Goal: Task Accomplishment & Management: Use online tool/utility

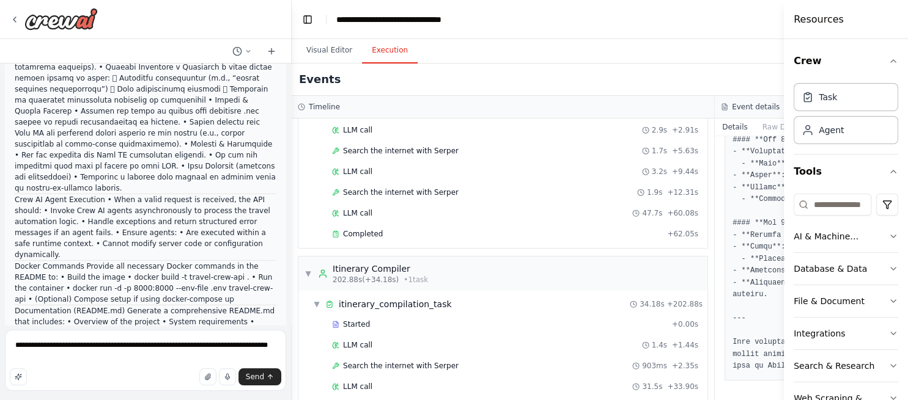
scroll to position [971, 0]
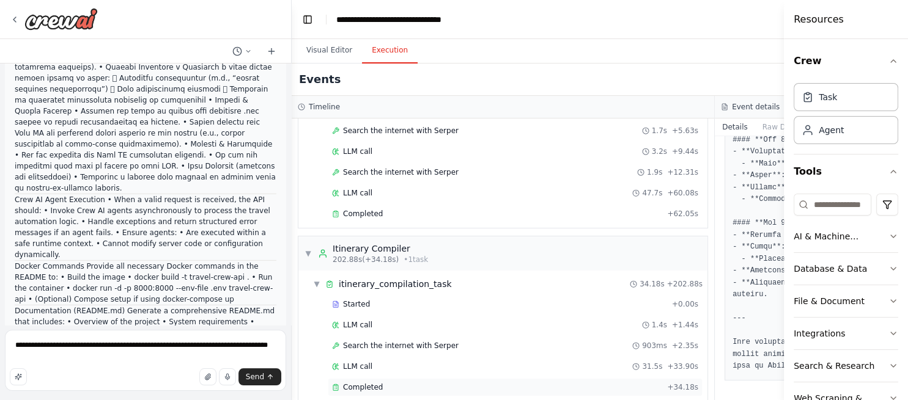
click at [361, 383] on span "Completed" at bounding box center [363, 388] width 40 height 10
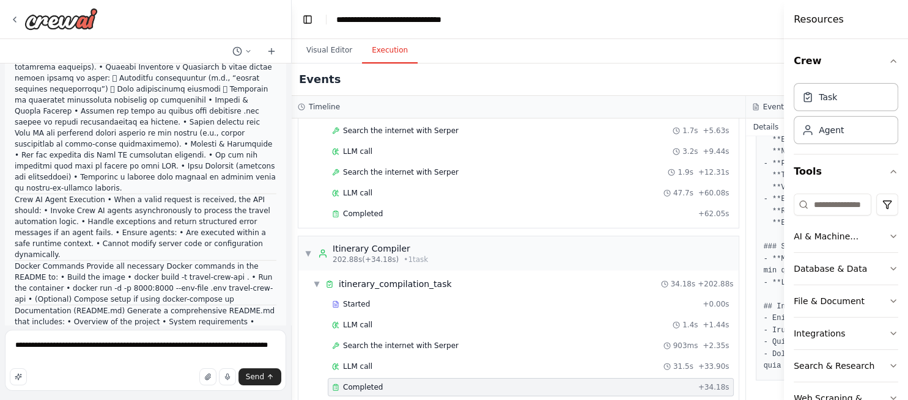
scroll to position [1637, 0]
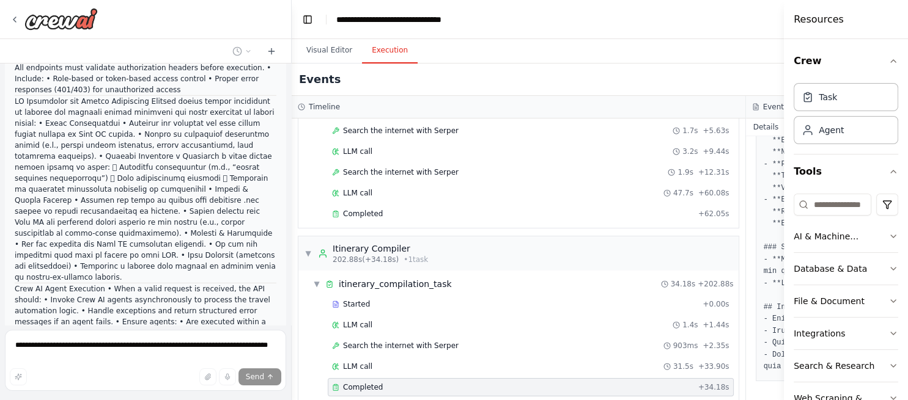
scroll to position [20363, 0]
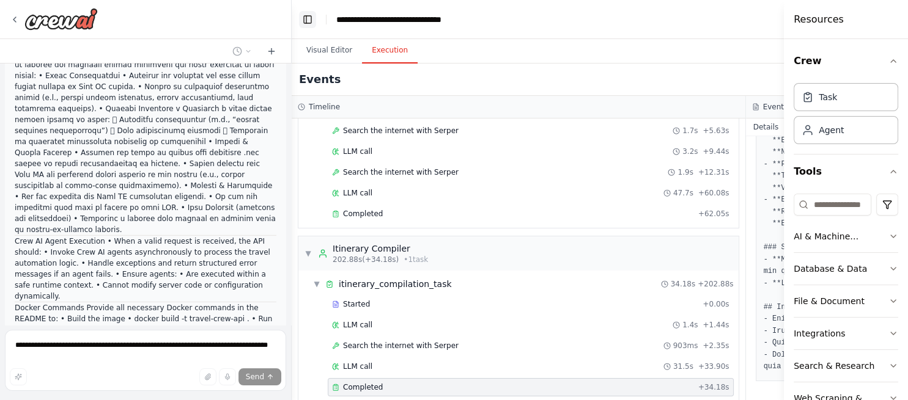
click at [310, 24] on button "Toggle Left Sidebar" at bounding box center [307, 19] width 17 height 17
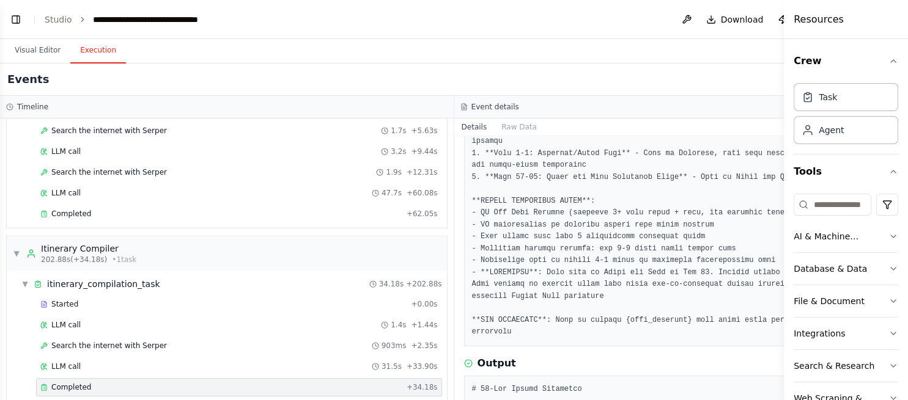
scroll to position [204, 0]
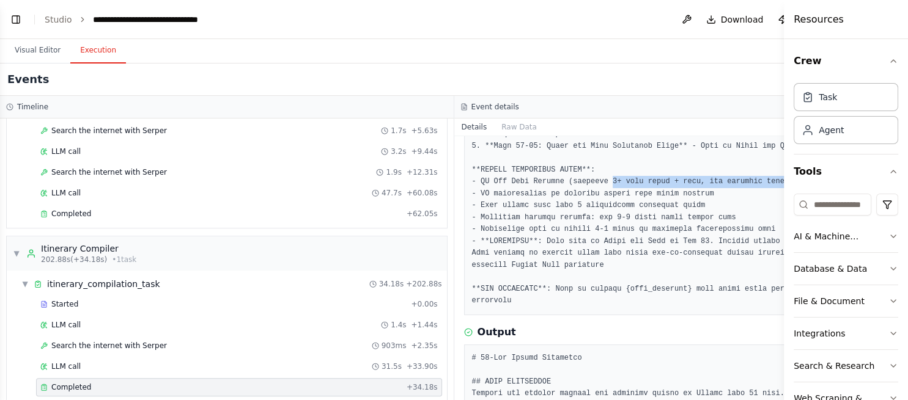
drag, startPoint x: 576, startPoint y: 179, endPoint x: 746, endPoint y: 186, distance: 170.7
click at [746, 186] on pre at bounding box center [681, 158] width 419 height 298
click at [622, 183] on pre at bounding box center [681, 158] width 419 height 298
drag, startPoint x: 670, startPoint y: 179, endPoint x: 778, endPoint y: 179, distance: 108.2
click at [778, 179] on pre at bounding box center [681, 158] width 419 height 298
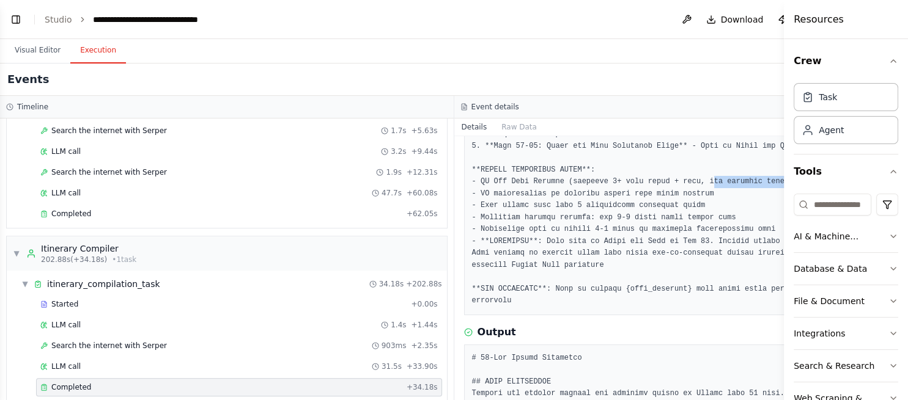
click at [768, 182] on pre at bounding box center [681, 158] width 419 height 298
click at [888, 62] on icon "button" at bounding box center [893, 61] width 10 height 10
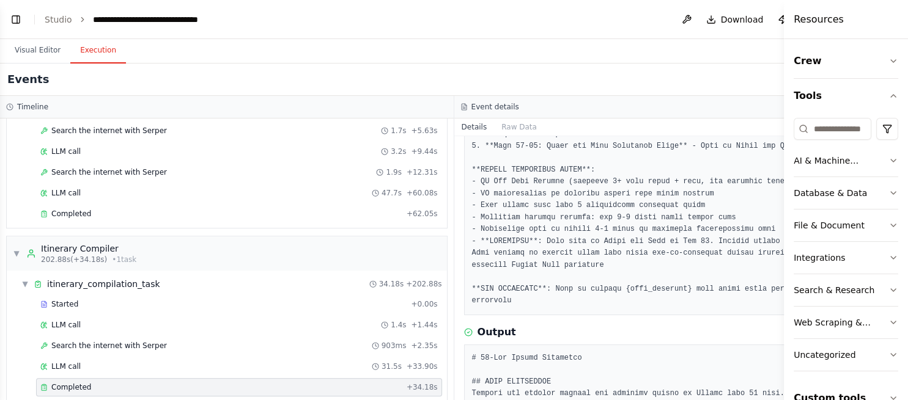
drag, startPoint x: 860, startPoint y: 22, endPoint x: 876, endPoint y: 28, distance: 17.4
click at [867, 28] on div "Resources" at bounding box center [846, 19] width 124 height 39
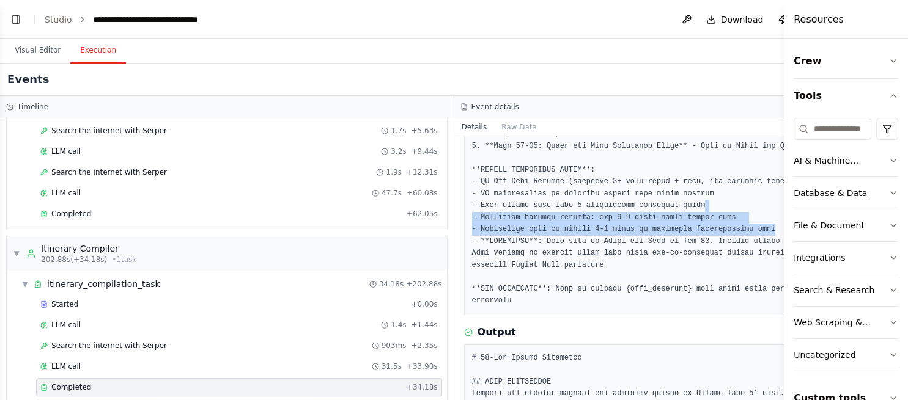
drag, startPoint x: 734, startPoint y: 224, endPoint x: 691, endPoint y: 199, distance: 49.8
click at [687, 203] on pre at bounding box center [681, 158] width 419 height 298
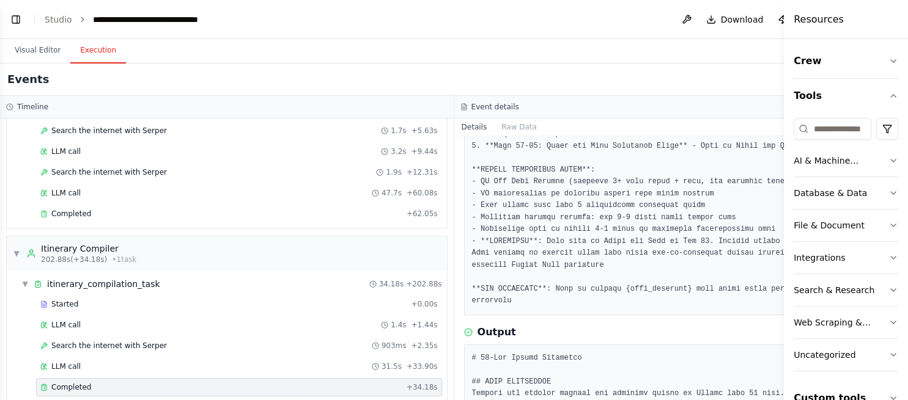
click at [732, 53] on div "Visual Editor Execution" at bounding box center [454, 51] width 908 height 24
click at [826, 24] on h4 "Resources" at bounding box center [818, 19] width 50 height 15
click at [707, 77] on div "Events" at bounding box center [454, 80] width 908 height 32
drag, startPoint x: 666, startPoint y: 179, endPoint x: 766, endPoint y: 175, distance: 100.3
click at [766, 175] on pre at bounding box center [681, 158] width 419 height 298
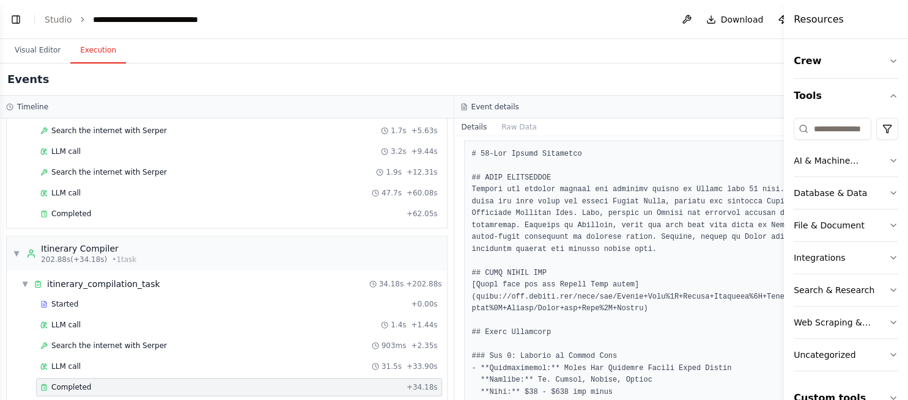
scroll to position [475, 0]
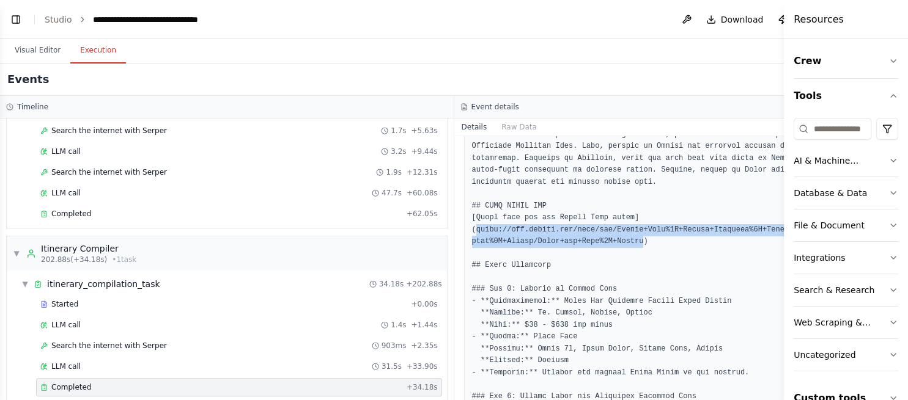
drag, startPoint x: 454, startPoint y: 229, endPoint x: 604, endPoint y: 241, distance: 150.9
copy pre "[URL][DOMAIN_NAME][PERSON_NAME][PERSON_NAME]"
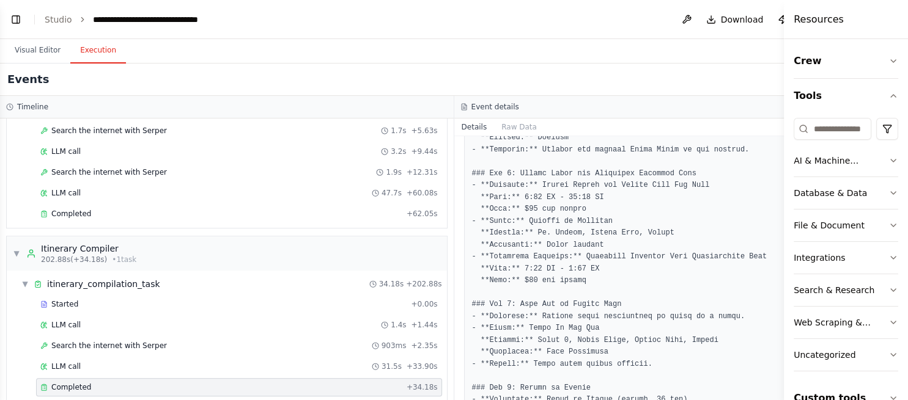
scroll to position [679, 0]
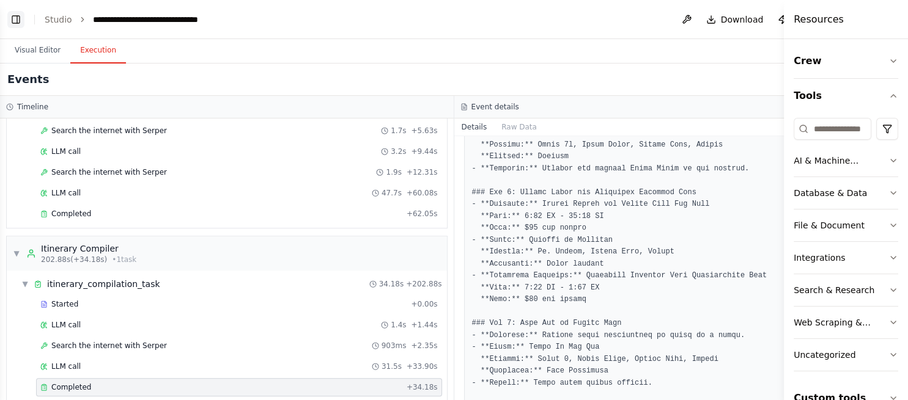
click at [17, 20] on button "Toggle Left Sidebar" at bounding box center [15, 19] width 17 height 17
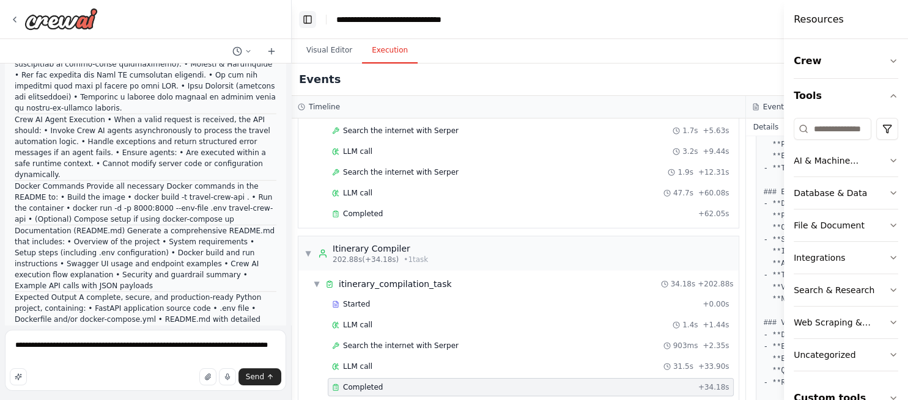
click at [304, 20] on button "Toggle Left Sidebar" at bounding box center [307, 19] width 17 height 17
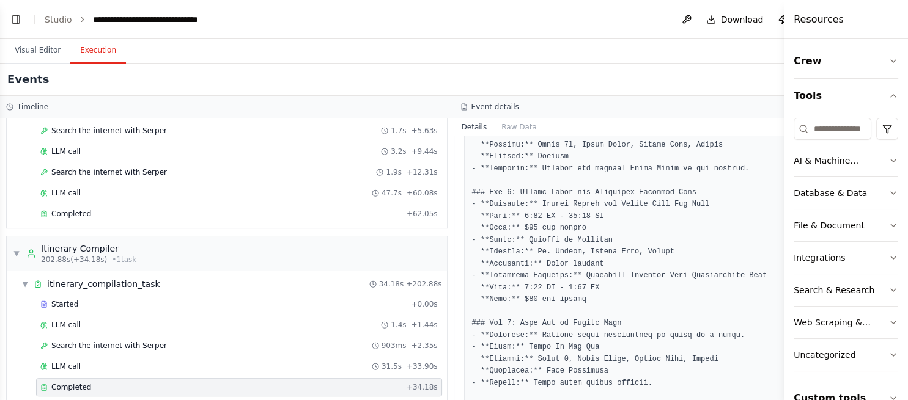
click at [460, 106] on icon at bounding box center [463, 106] width 7 height 7
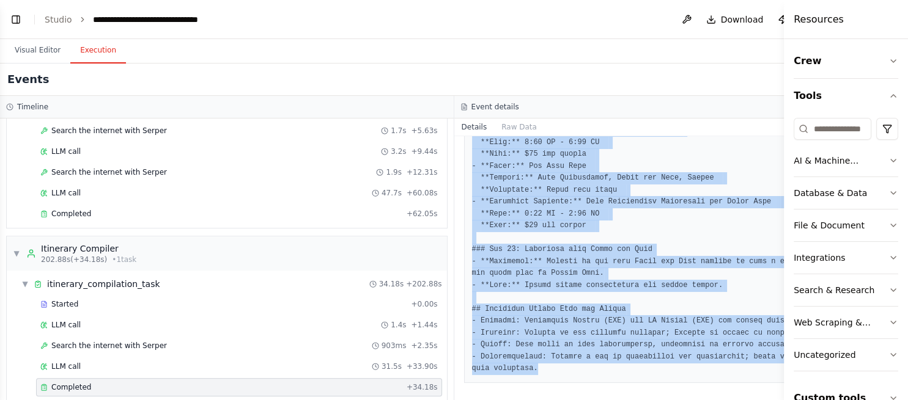
scroll to position [1637, 0]
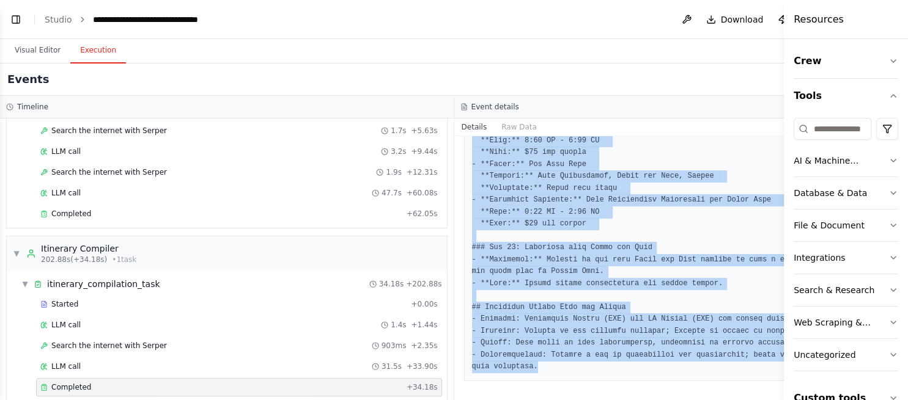
drag, startPoint x: 444, startPoint y: 287, endPoint x: 605, endPoint y: 364, distance: 178.0
copy pre "# 33-Lor Ipsumd Sitametco ## ADIP ELITSEDDOE Tempori utl etdolor magnaal eni ad…"
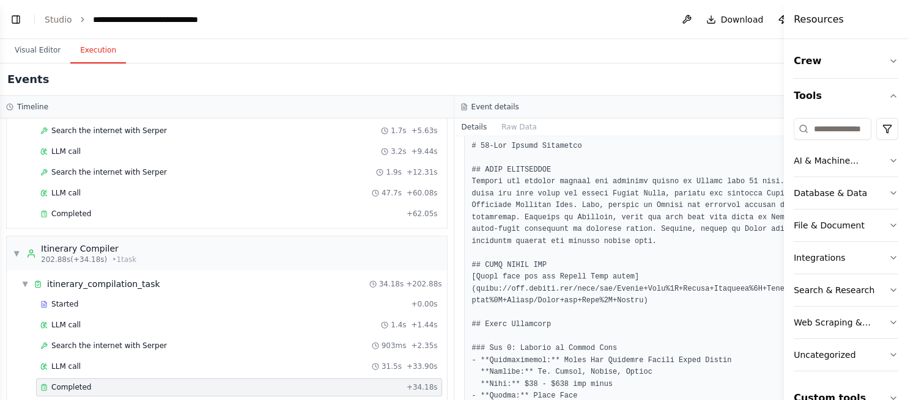
scroll to position [414, 0]
drag, startPoint x: 549, startPoint y: 193, endPoint x: 616, endPoint y: 197, distance: 66.7
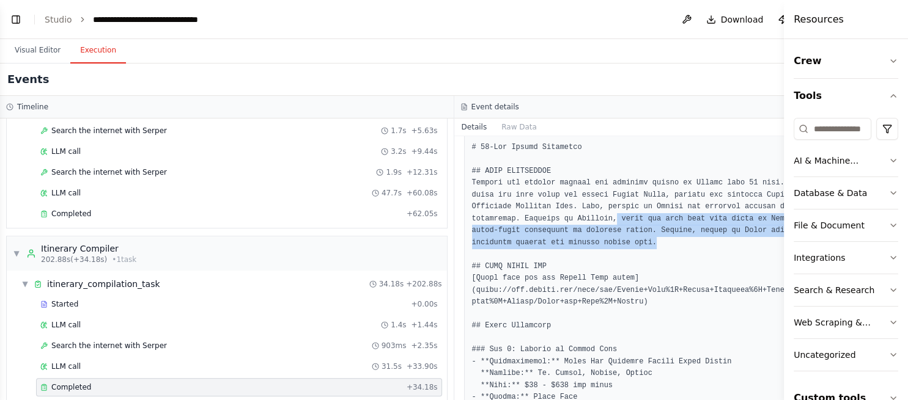
drag, startPoint x: 583, startPoint y: 213, endPoint x: 748, endPoint y: 238, distance: 167.5
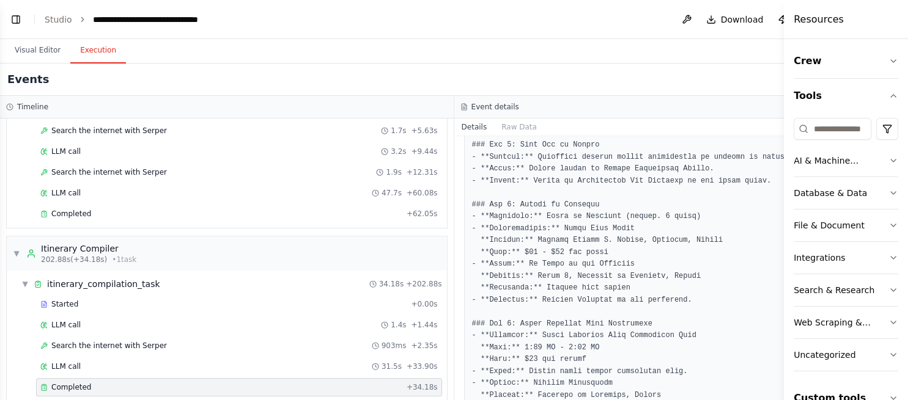
scroll to position [1161, 0]
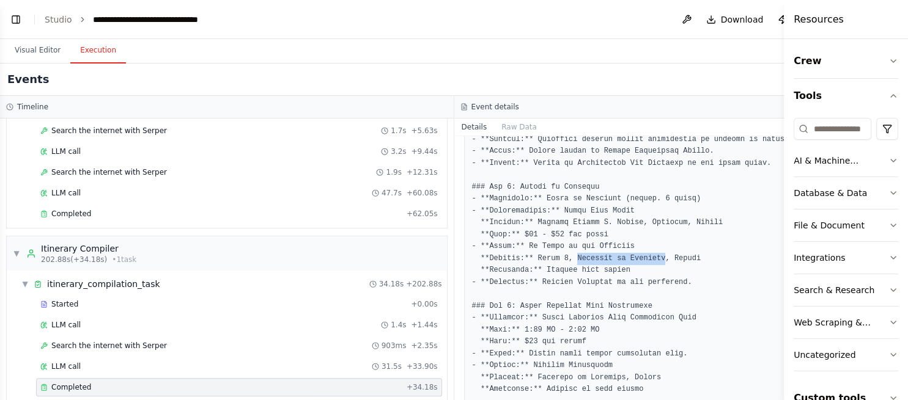
drag, startPoint x: 544, startPoint y: 256, endPoint x: 625, endPoint y: 254, distance: 81.3
click at [625, 254] on pre at bounding box center [681, 122] width 419 height 1454
click at [12, 21] on button "Toggle Left Sidebar" at bounding box center [15, 19] width 17 height 17
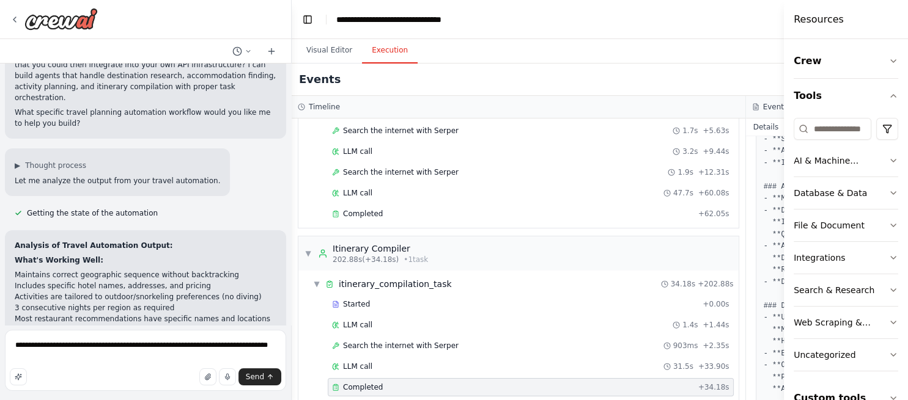
scroll to position [21084, 0]
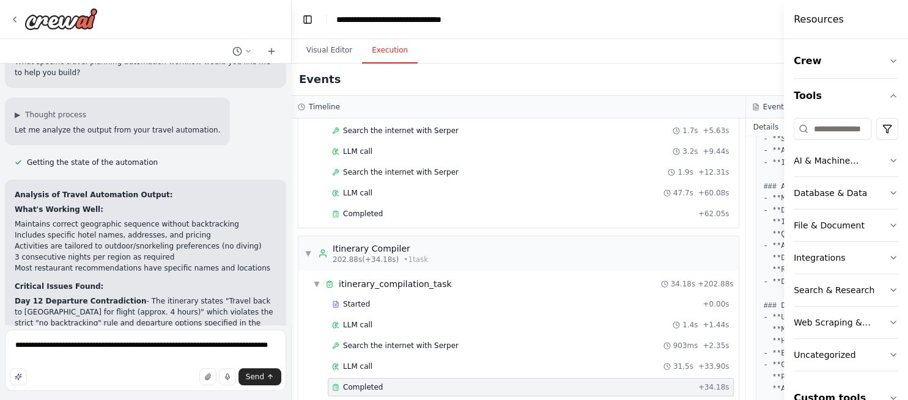
drag, startPoint x: 62, startPoint y: 356, endPoint x: 7, endPoint y: 345, distance: 56.7
click at [7, 345] on textarea "**********" at bounding box center [145, 360] width 281 height 61
drag, startPoint x: 182, startPoint y: 346, endPoint x: 122, endPoint y: 348, distance: 60.0
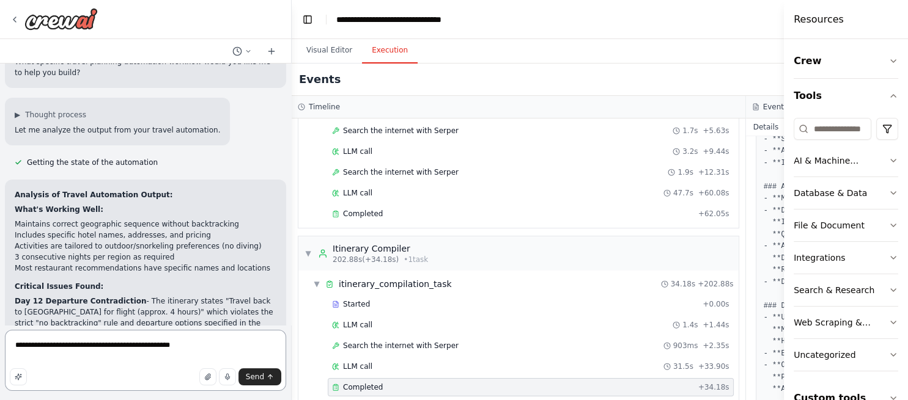
click at [122, 348] on textarea "**********" at bounding box center [145, 360] width 281 height 61
paste textarea "**********"
click at [219, 346] on textarea "**********" at bounding box center [145, 360] width 281 height 61
click at [40, 352] on textarea "**********" at bounding box center [145, 360] width 281 height 61
paste textarea "*********"
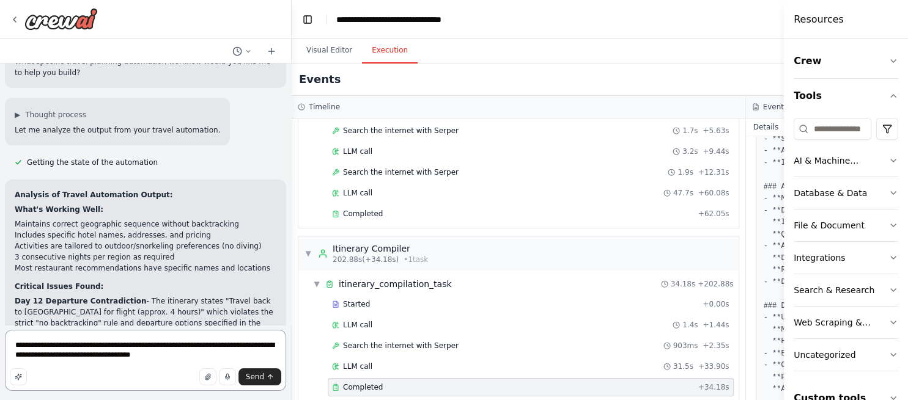
click at [119, 347] on textarea "**********" at bounding box center [145, 360] width 281 height 61
click at [207, 358] on textarea "**********" at bounding box center [145, 360] width 281 height 61
click at [235, 358] on textarea "**********" at bounding box center [145, 360] width 281 height 61
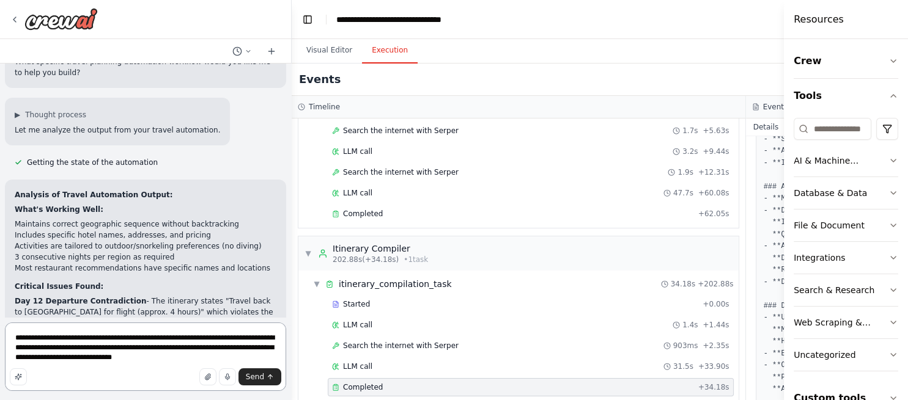
click at [246, 339] on textarea "**********" at bounding box center [145, 357] width 281 height 68
click at [167, 357] on textarea "**********" at bounding box center [145, 357] width 281 height 68
paste textarea "**********"
click at [29, 337] on textarea "**********" at bounding box center [145, 357] width 281 height 68
click at [66, 340] on textarea "**********" at bounding box center [145, 357] width 281 height 68
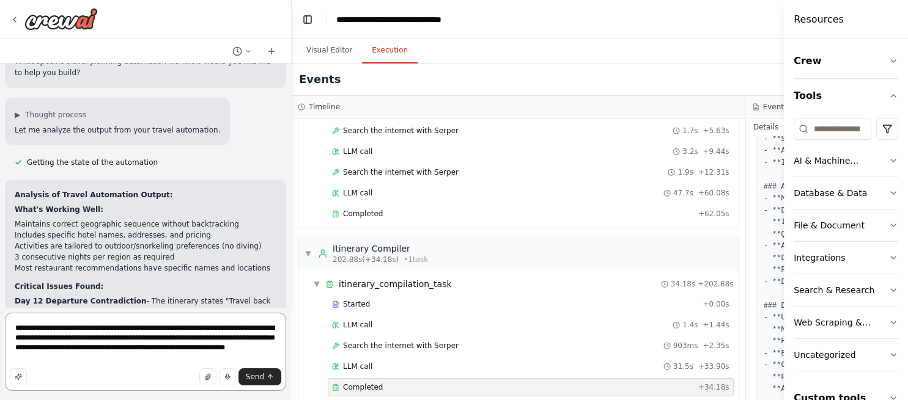
click at [70, 360] on textarea "**********" at bounding box center [145, 352] width 281 height 78
type textarea "**********"
click at [255, 377] on span "Send" at bounding box center [255, 377] width 18 height 10
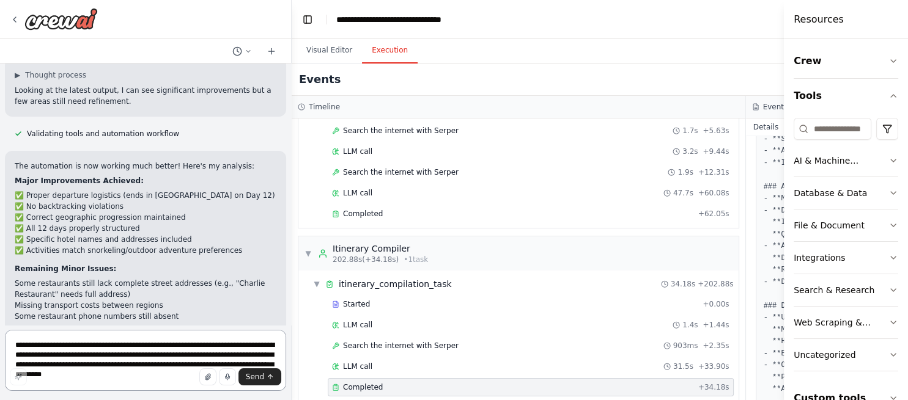
scroll to position [21806, 0]
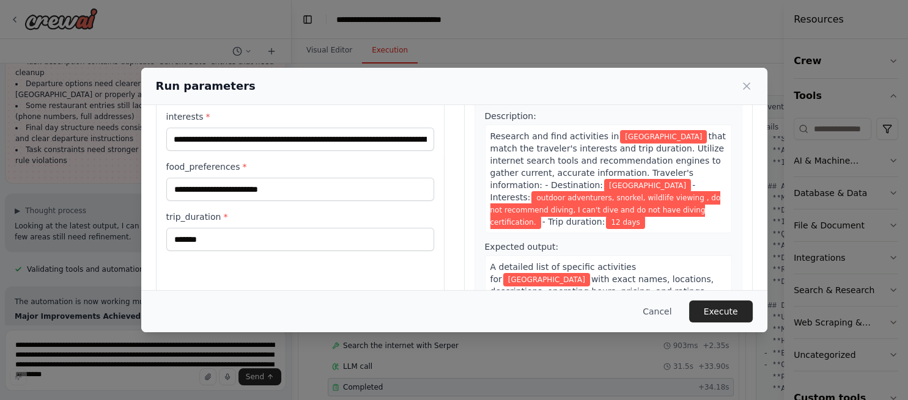
scroll to position [133, 0]
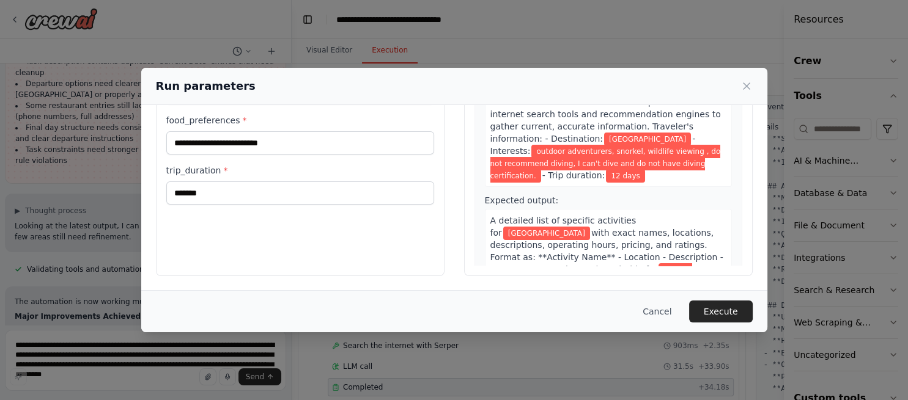
click at [716, 311] on button "Execute" at bounding box center [721, 312] width 64 height 22
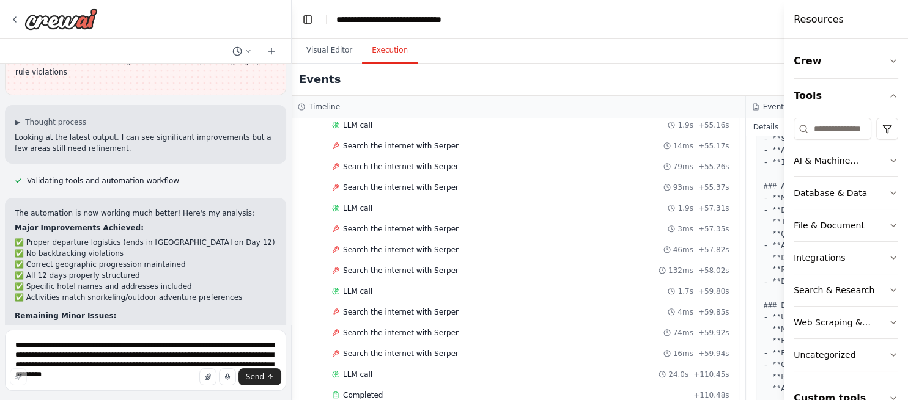
scroll to position [4639, 0]
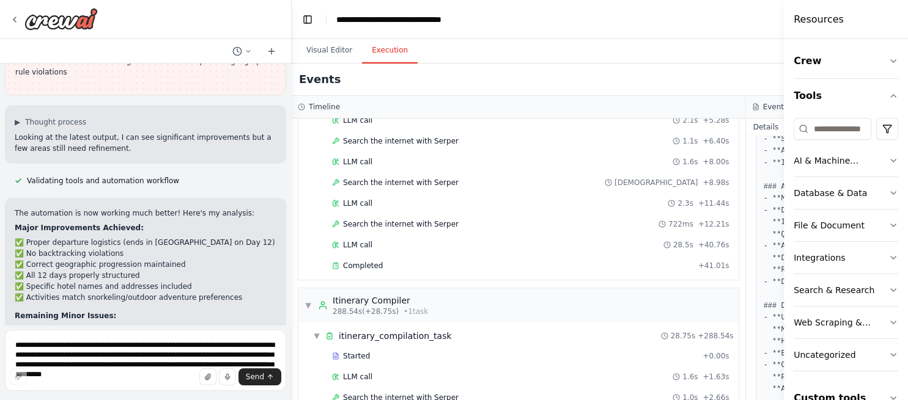
click at [306, 19] on button "Toggle Left Sidebar" at bounding box center [307, 19] width 17 height 17
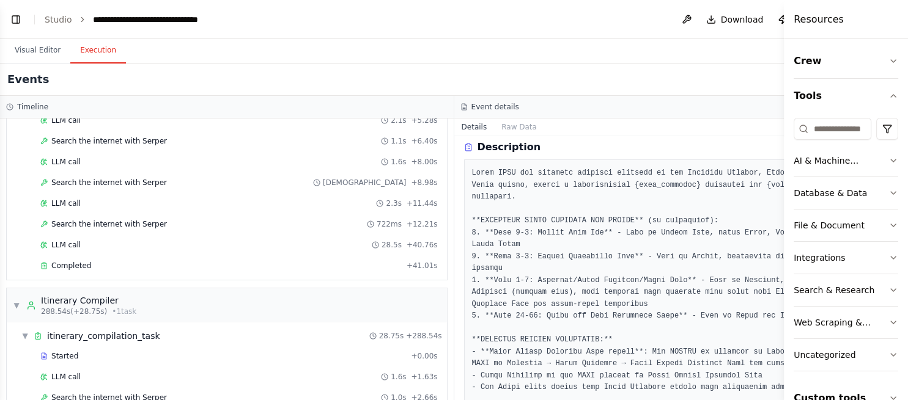
scroll to position [68, 0]
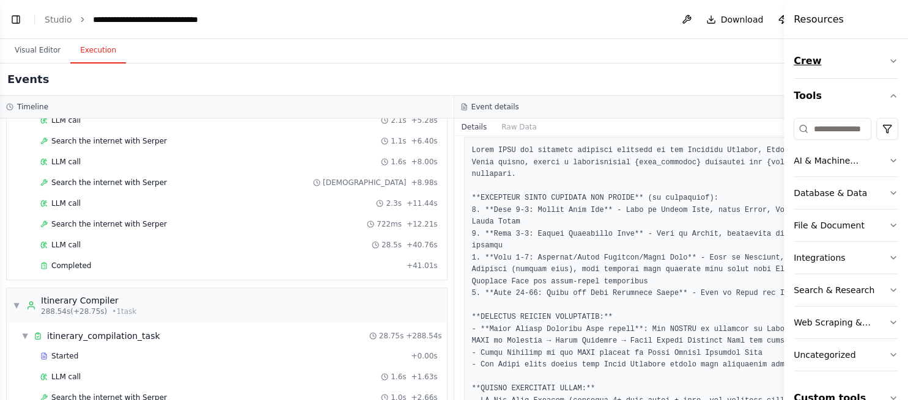
click at [888, 63] on icon "button" at bounding box center [893, 61] width 10 height 10
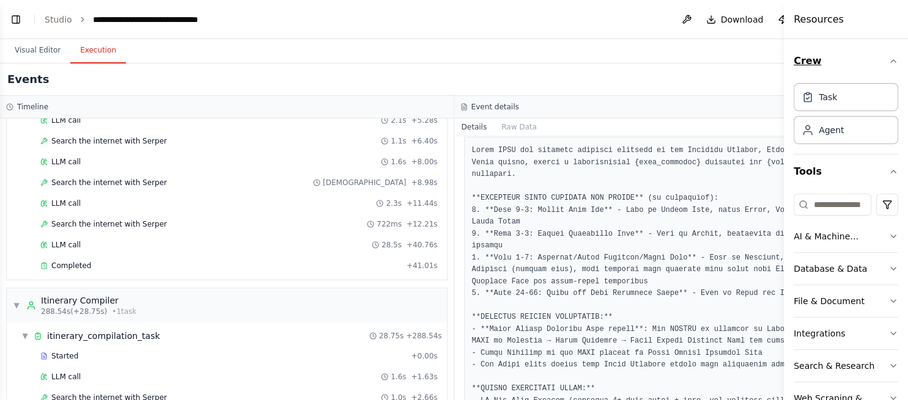
click at [888, 64] on icon "button" at bounding box center [893, 61] width 10 height 10
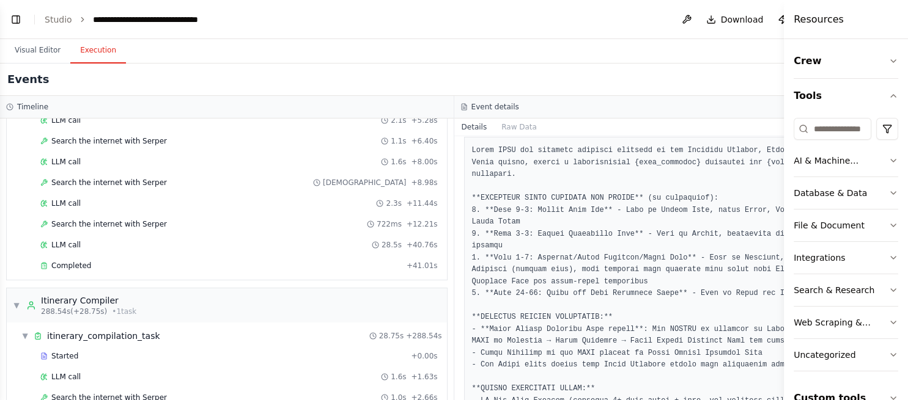
click at [826, 20] on h4 "Resources" at bounding box center [818, 19] width 50 height 15
click at [722, 62] on div "Visual Editor Execution" at bounding box center [454, 51] width 908 height 24
click at [644, 170] on pre at bounding box center [681, 335] width 419 height 381
click at [574, 191] on pre at bounding box center [681, 335] width 419 height 381
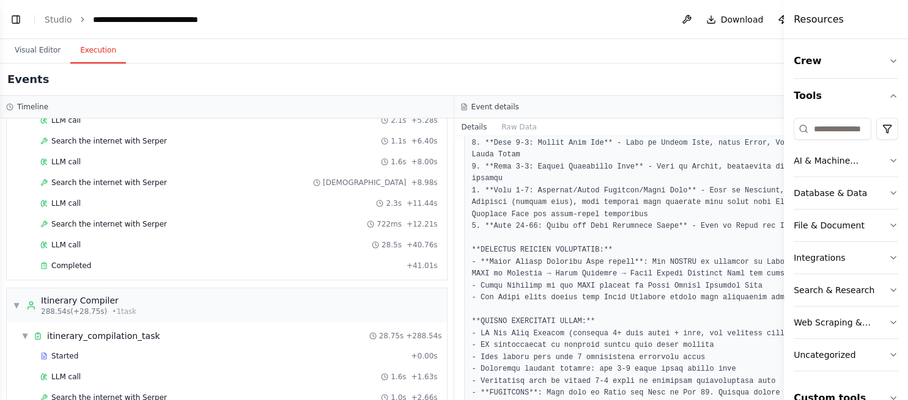
scroll to position [204, 0]
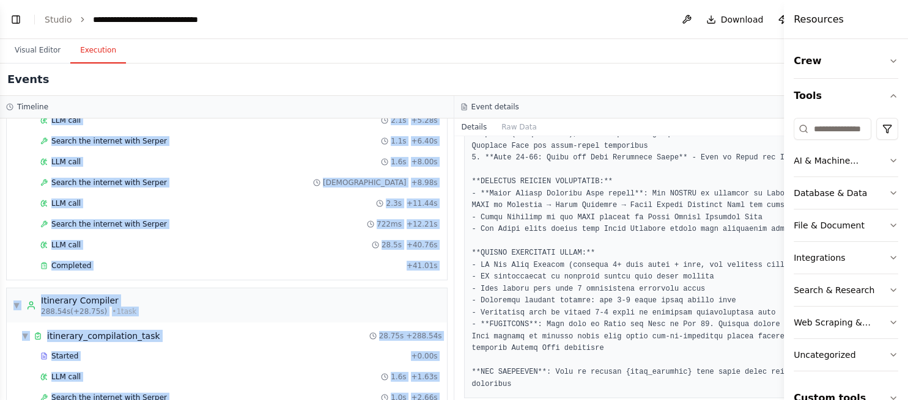
drag, startPoint x: 454, startPoint y: 104, endPoint x: 397, endPoint y: 99, distance: 56.5
click at [397, 99] on div "Timeline ▼ Activity Planner 7.45s (+129.51s) • 1 task ▼ personalized_activity_p…" at bounding box center [454, 248] width 908 height 304
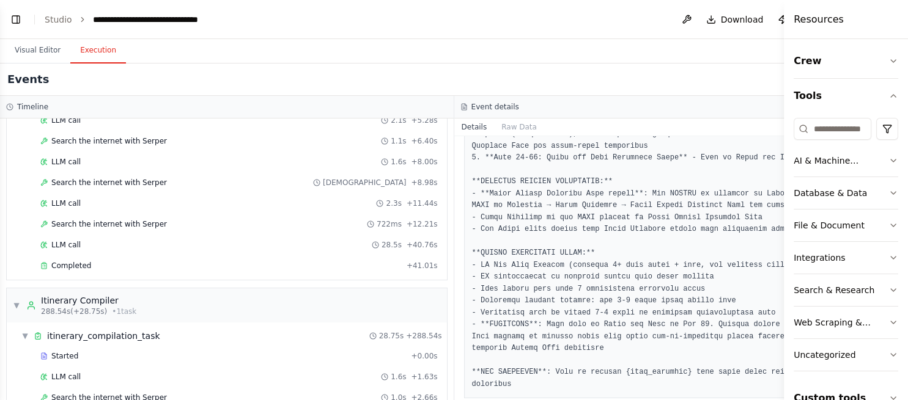
click at [616, 141] on pre at bounding box center [681, 199] width 419 height 381
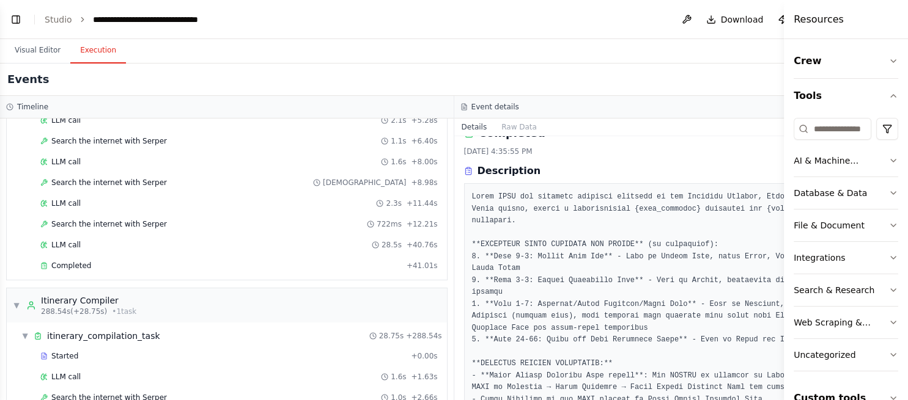
scroll to position [0, 0]
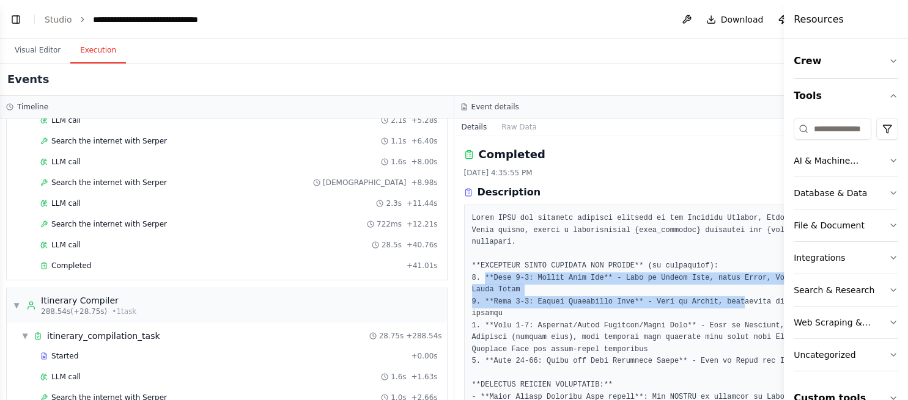
drag, startPoint x: 482, startPoint y: 263, endPoint x: 720, endPoint y: 288, distance: 239.1
click at [720, 288] on pre at bounding box center [681, 403] width 419 height 381
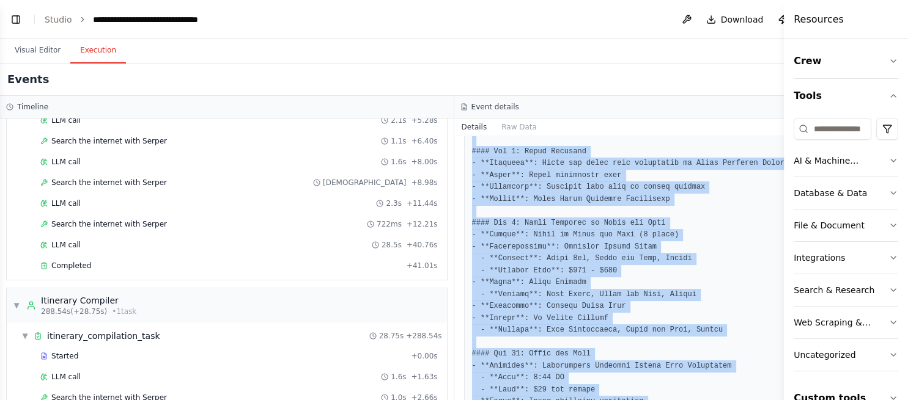
scroll to position [1780, 0]
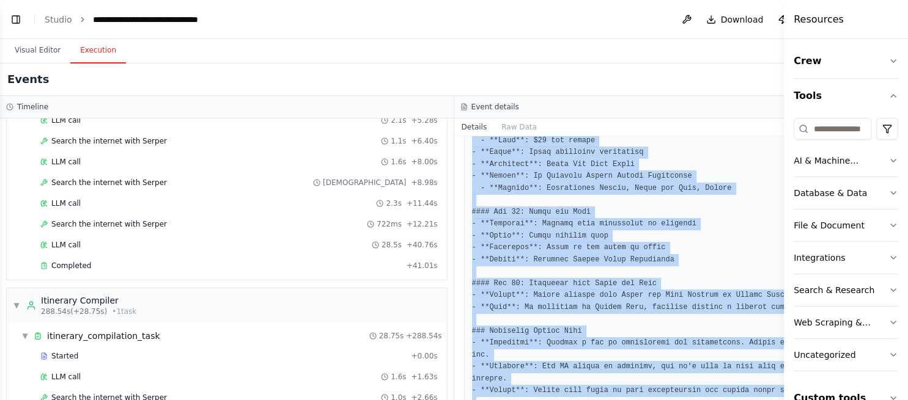
drag, startPoint x: 473, startPoint y: 212, endPoint x: 649, endPoint y: 361, distance: 230.7
copy pre "## Panama Itinerary for Outdoor Adventurers, Snorkeling, and Wildlife Viewing #…"
click at [17, 17] on button "Toggle Left Sidebar" at bounding box center [15, 19] width 17 height 17
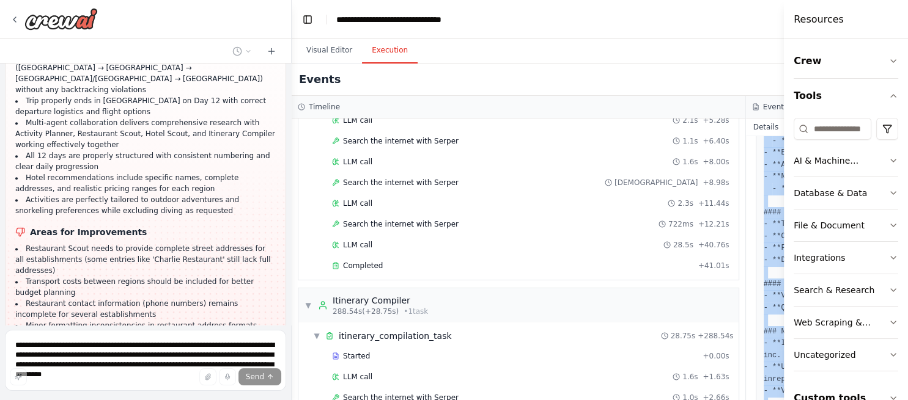
scroll to position [22261, 0]
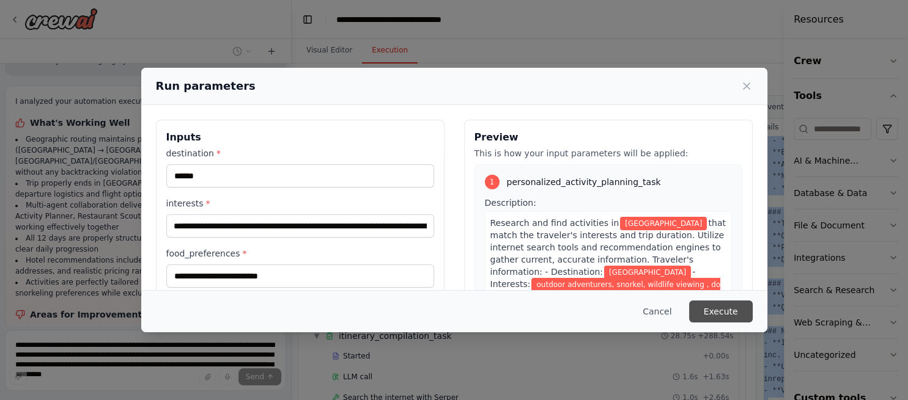
click at [723, 307] on button "Execute" at bounding box center [721, 312] width 64 height 22
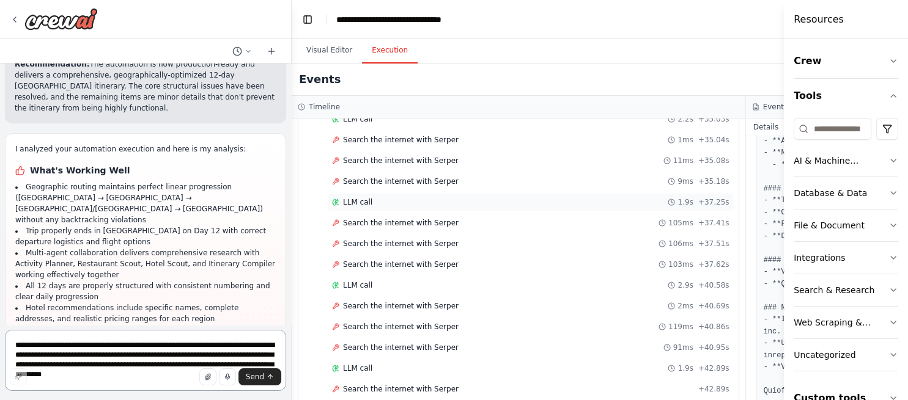
scroll to position [0, 0]
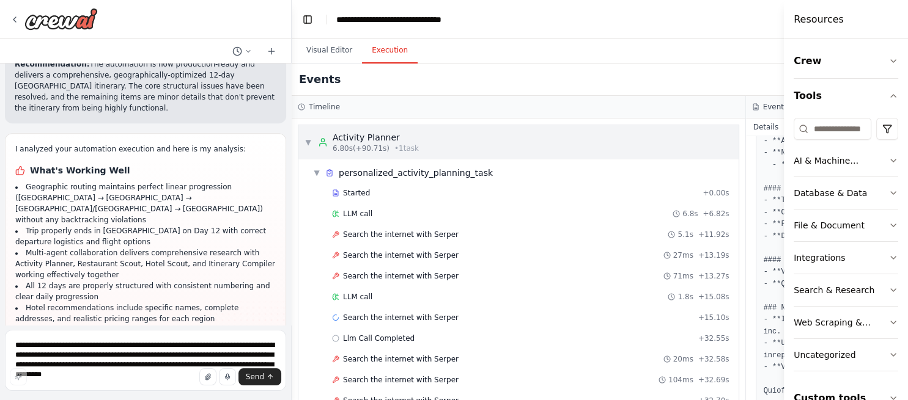
click at [309, 142] on span "▼" at bounding box center [307, 143] width 7 height 10
click at [890, 98] on div "Crew Tools AI & Machine Learning Database & Data File & Document Integrations S…" at bounding box center [846, 219] width 124 height 361
click at [310, 21] on button "Toggle Left Sidebar" at bounding box center [307, 19] width 17 height 17
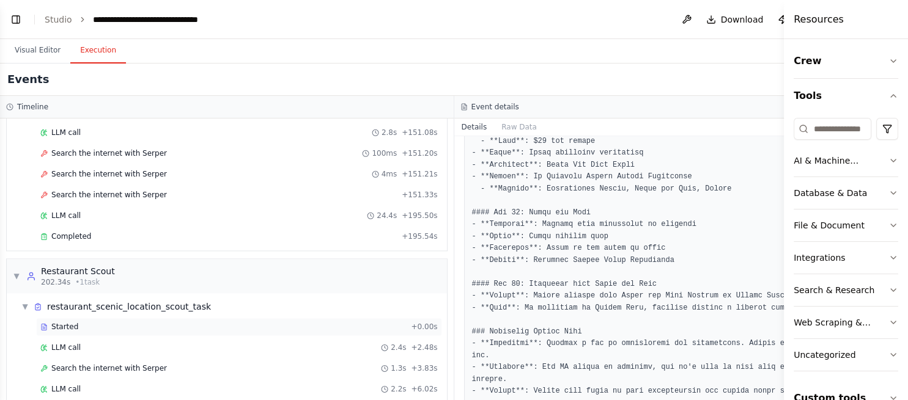
scroll to position [1918, 0]
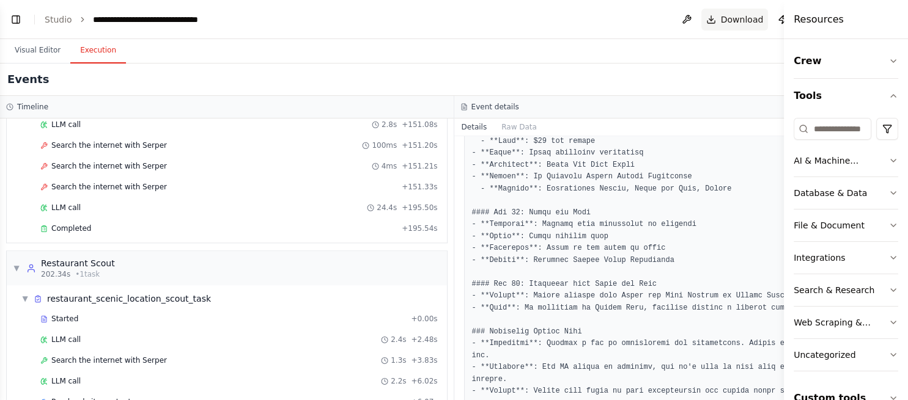
click at [742, 20] on span "Download" at bounding box center [742, 19] width 43 height 12
